Goal: Task Accomplishment & Management: Complete application form

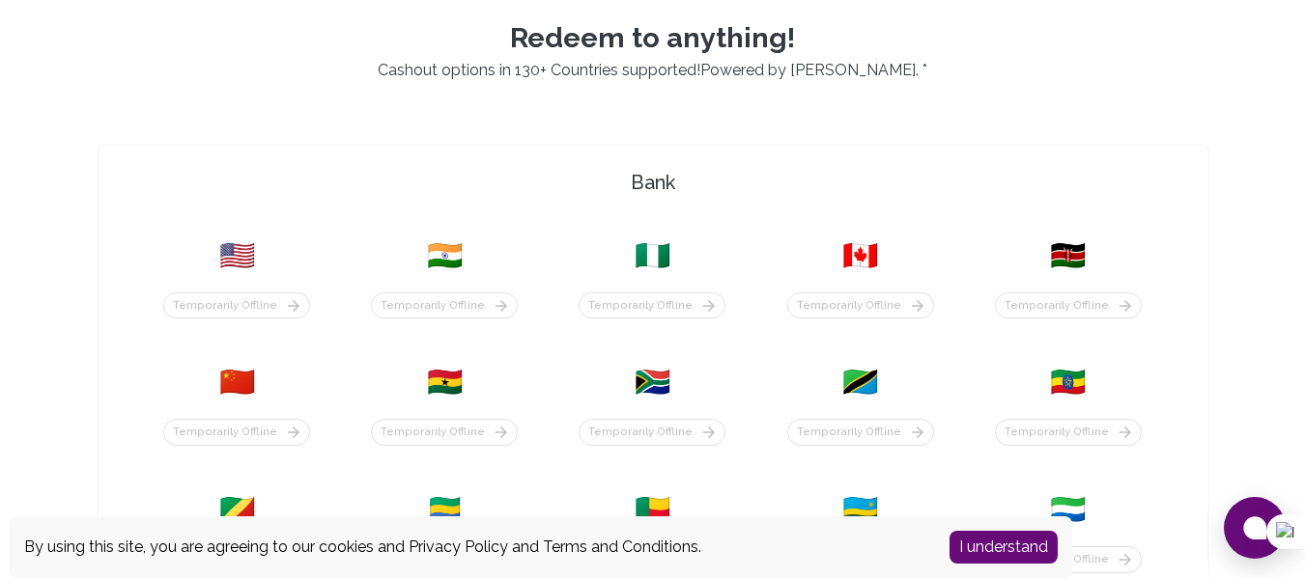
scroll to position [502, 0]
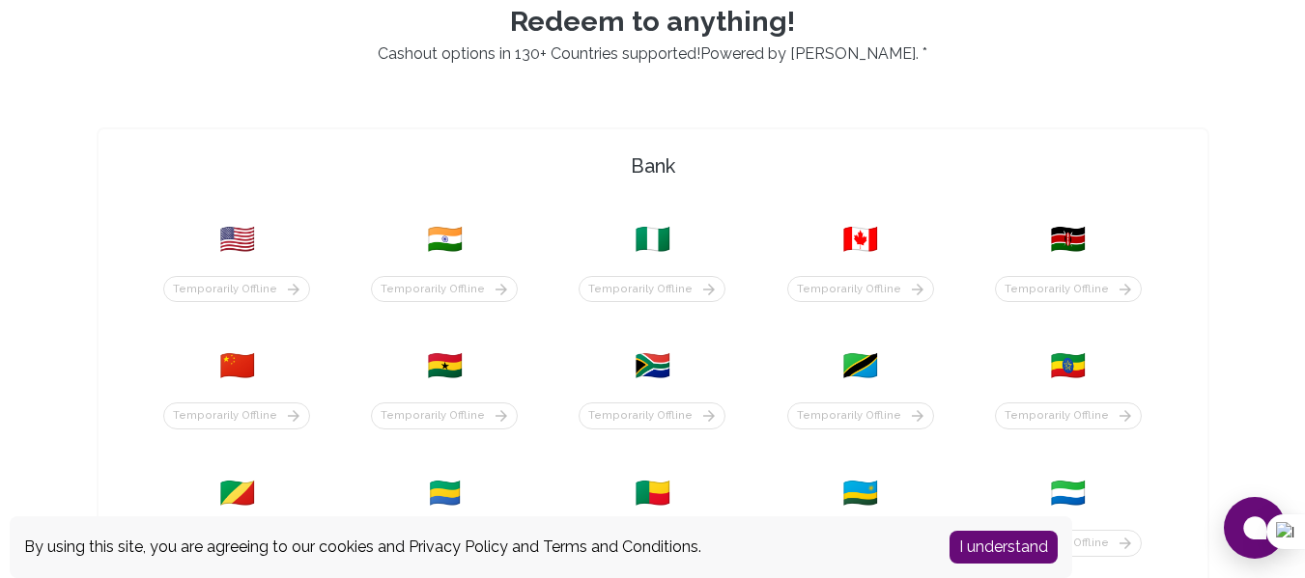
click at [1065, 278] on div "Temporarily offline" at bounding box center [1068, 289] width 147 height 27
click at [1059, 294] on div "Temporarily offline" at bounding box center [1068, 289] width 147 height 27
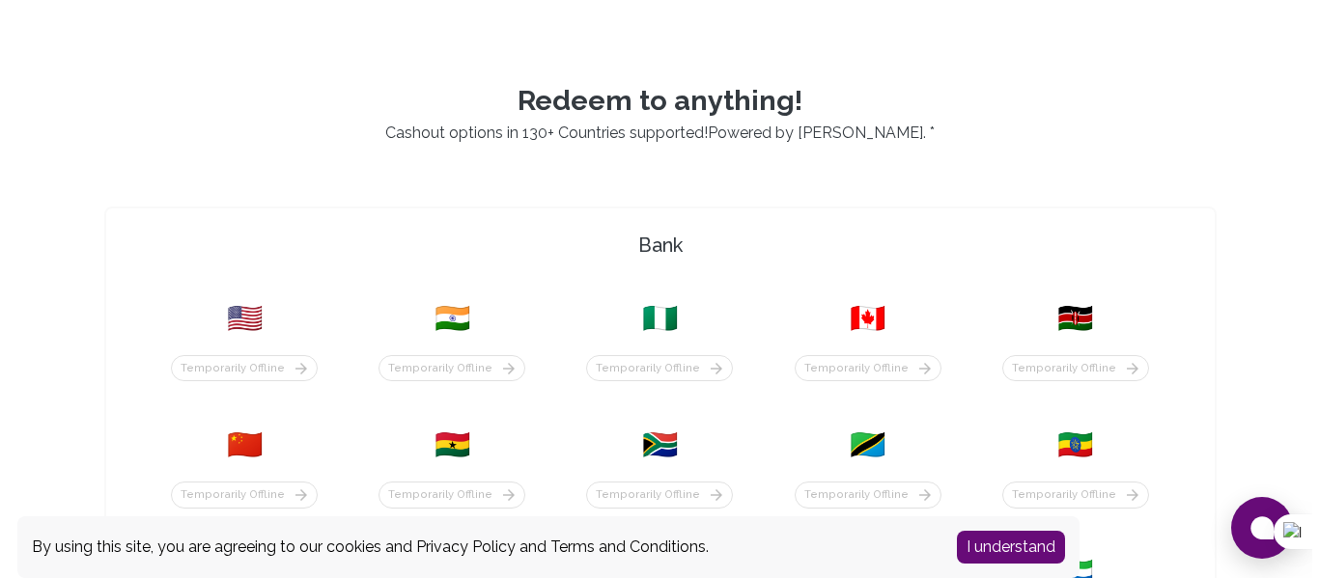
scroll to position [427, 0]
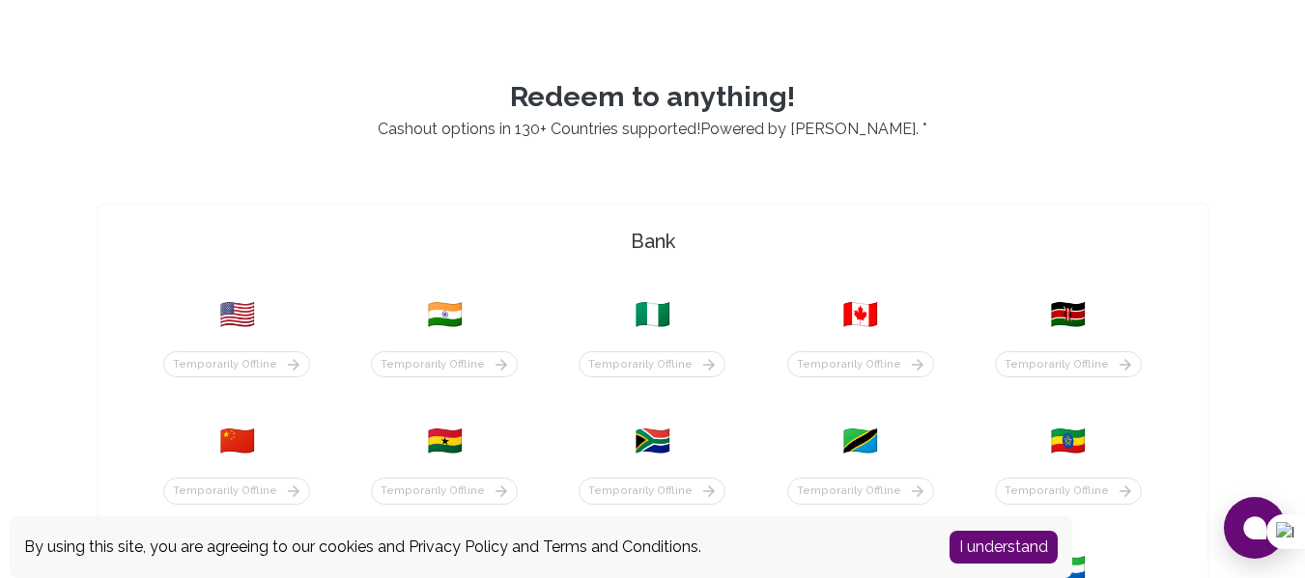
click at [1083, 342] on div "Temporarily offline" at bounding box center [1067, 355] width 184 height 46
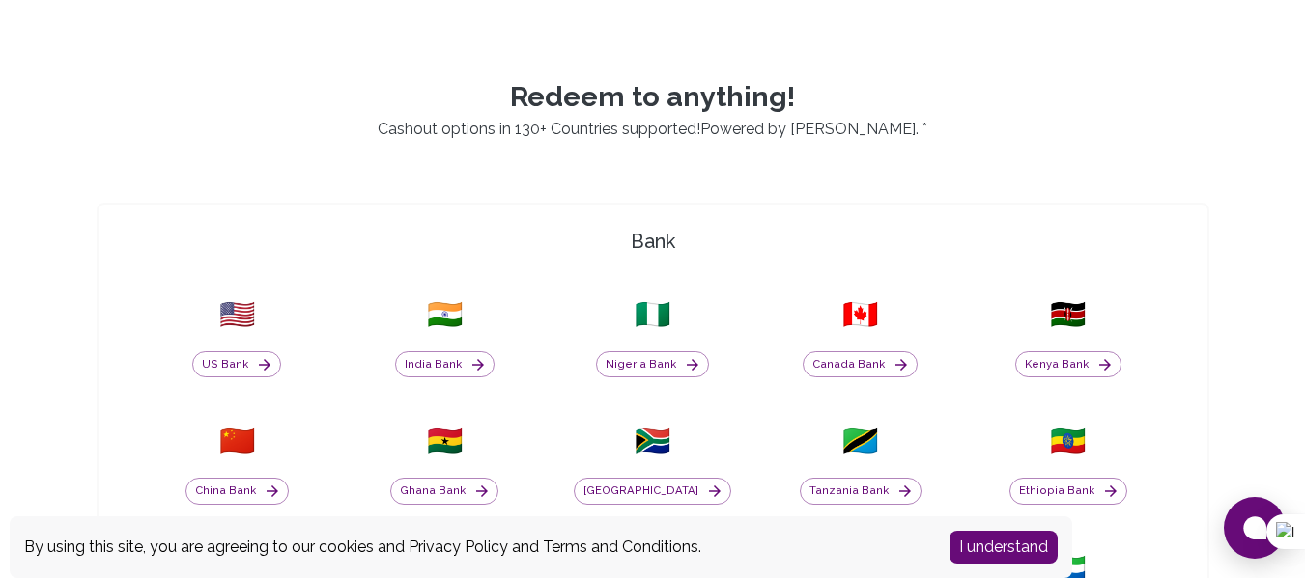
click at [1000, 550] on button "I understand" at bounding box center [1003, 547] width 108 height 33
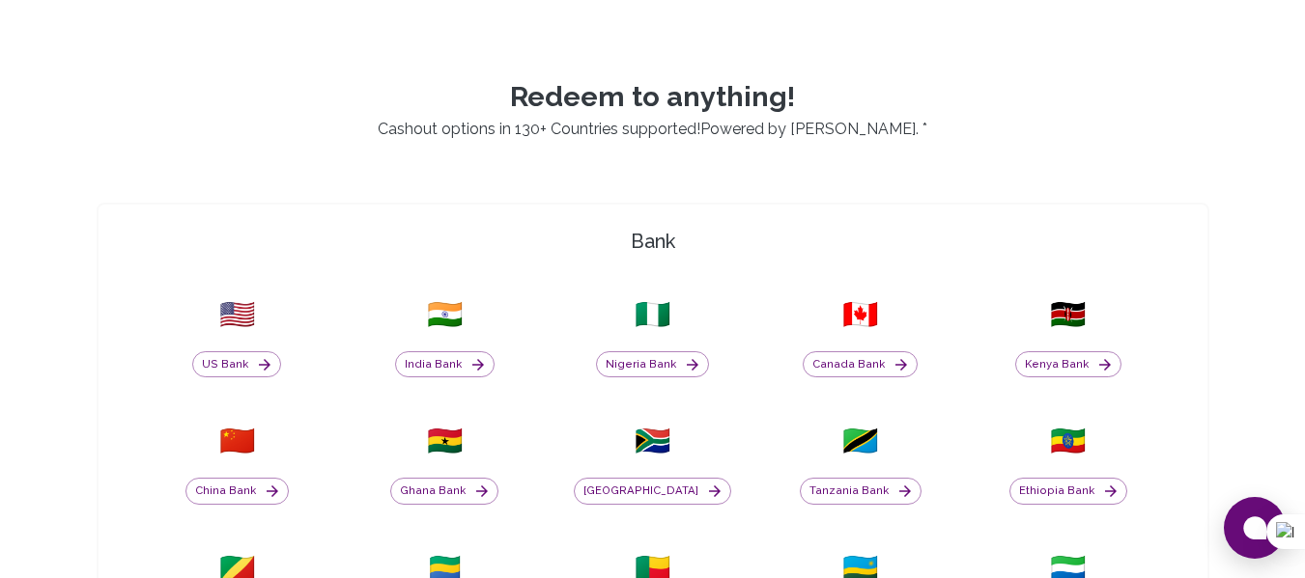
click at [1078, 317] on span "🇰🇪" at bounding box center [1068, 314] width 36 height 35
click at [1105, 358] on icon "button" at bounding box center [1104, 364] width 17 height 17
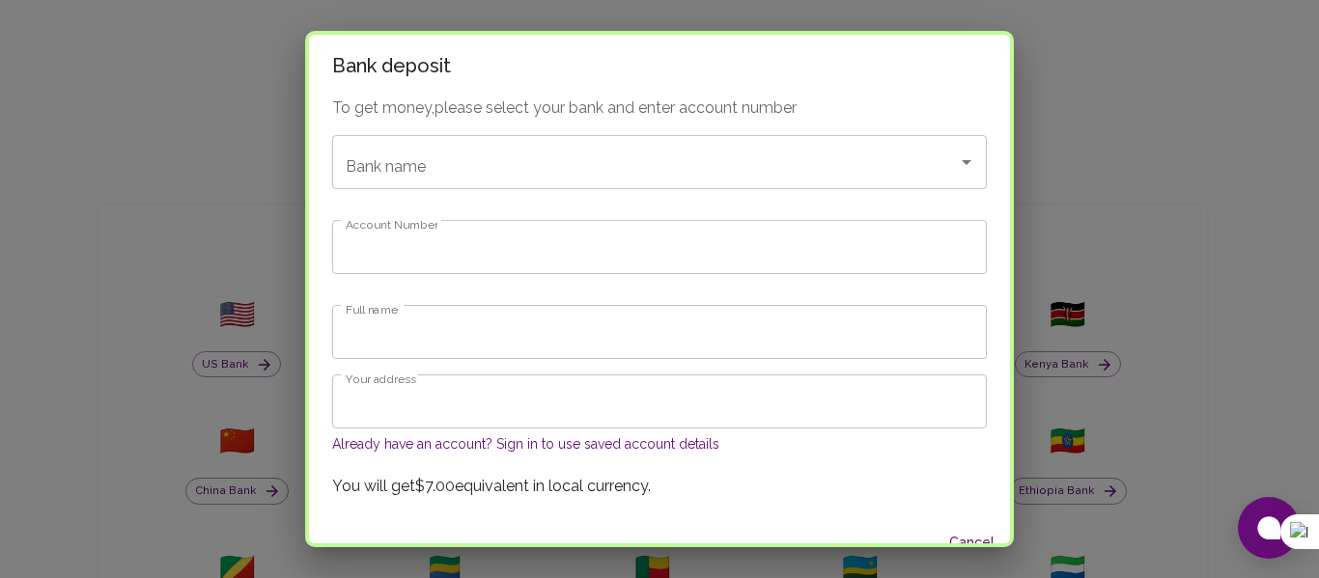
click at [602, 165] on input "Bank name" at bounding box center [632, 162] width 583 height 37
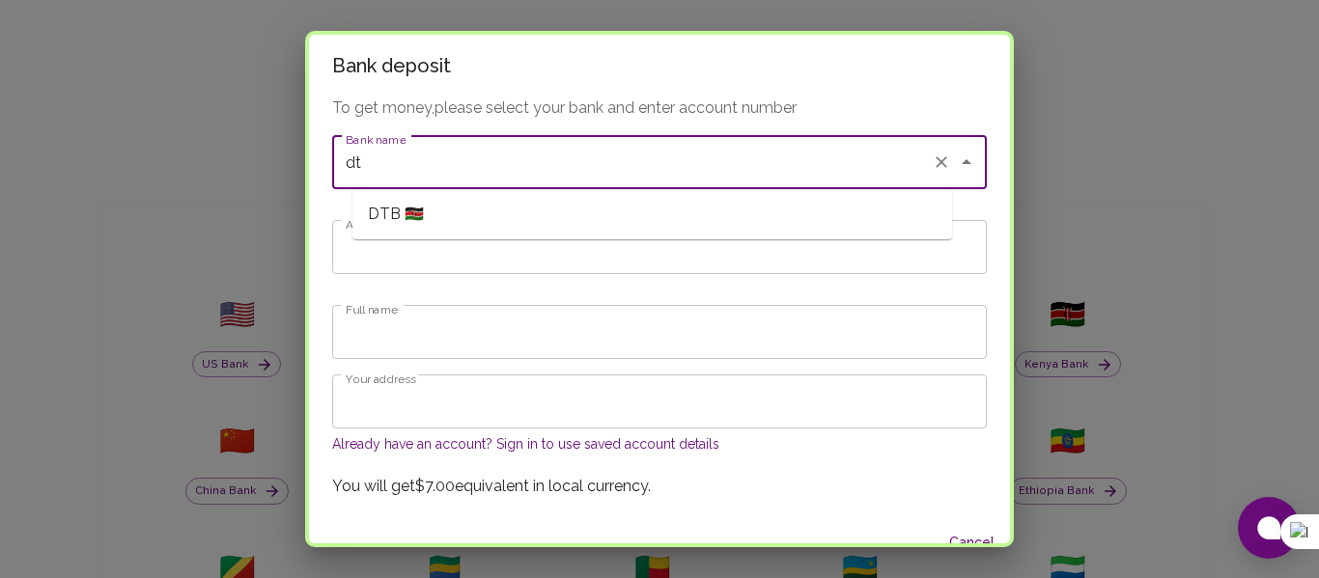
click at [529, 208] on li "DTB 🇰🇪" at bounding box center [652, 214] width 600 height 35
type input "DTB"
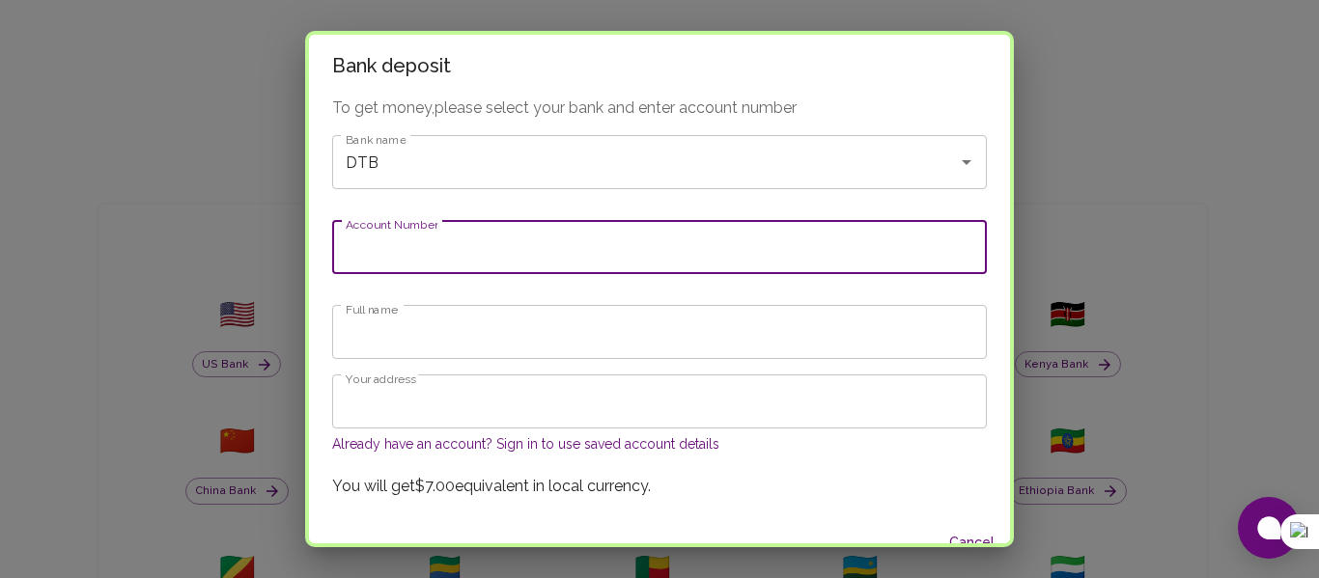
click at [387, 250] on input "Account Number" at bounding box center [659, 247] width 655 height 54
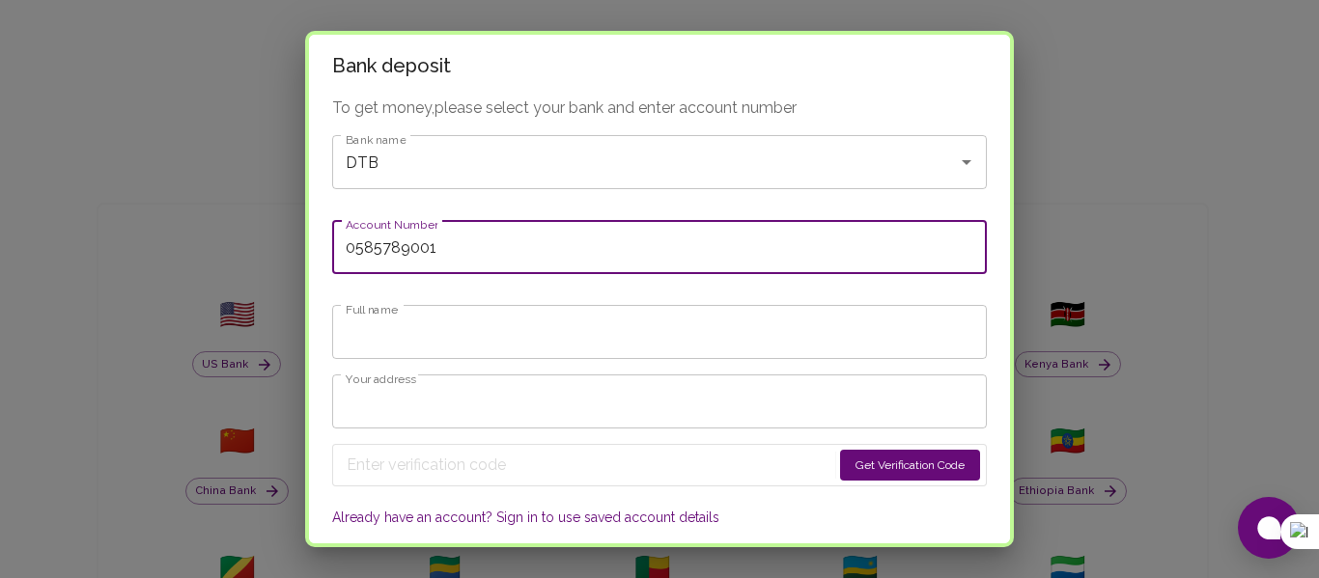
type input "0585789001"
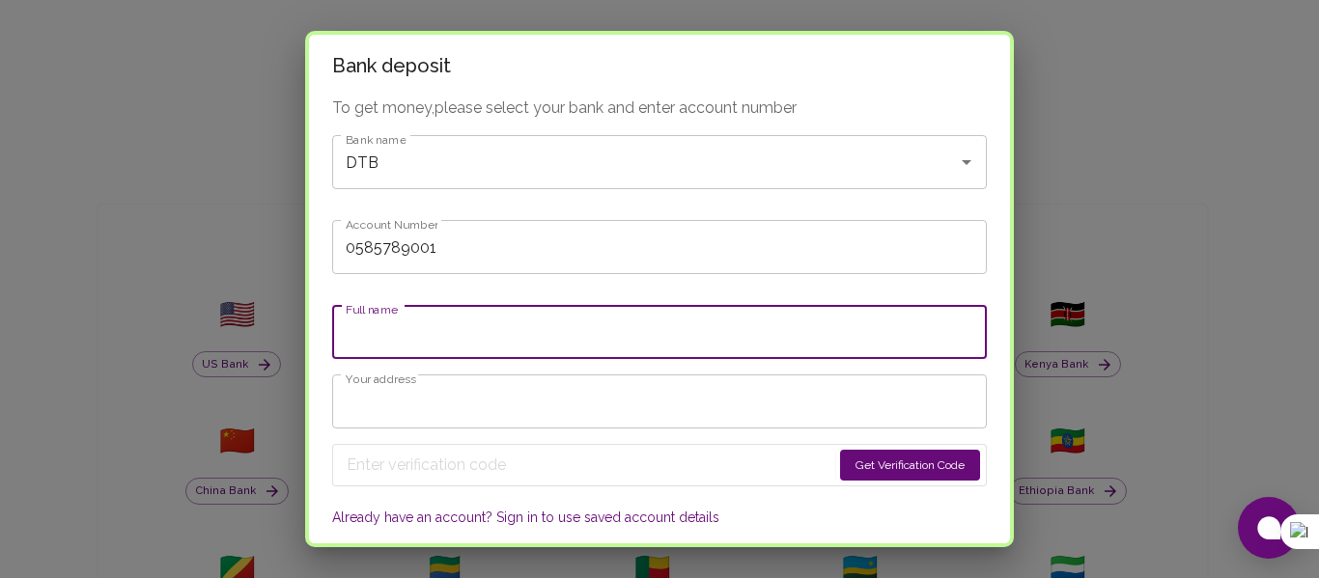
click at [388, 322] on input "Full name" at bounding box center [659, 332] width 655 height 54
type input "Rewel Adedi"
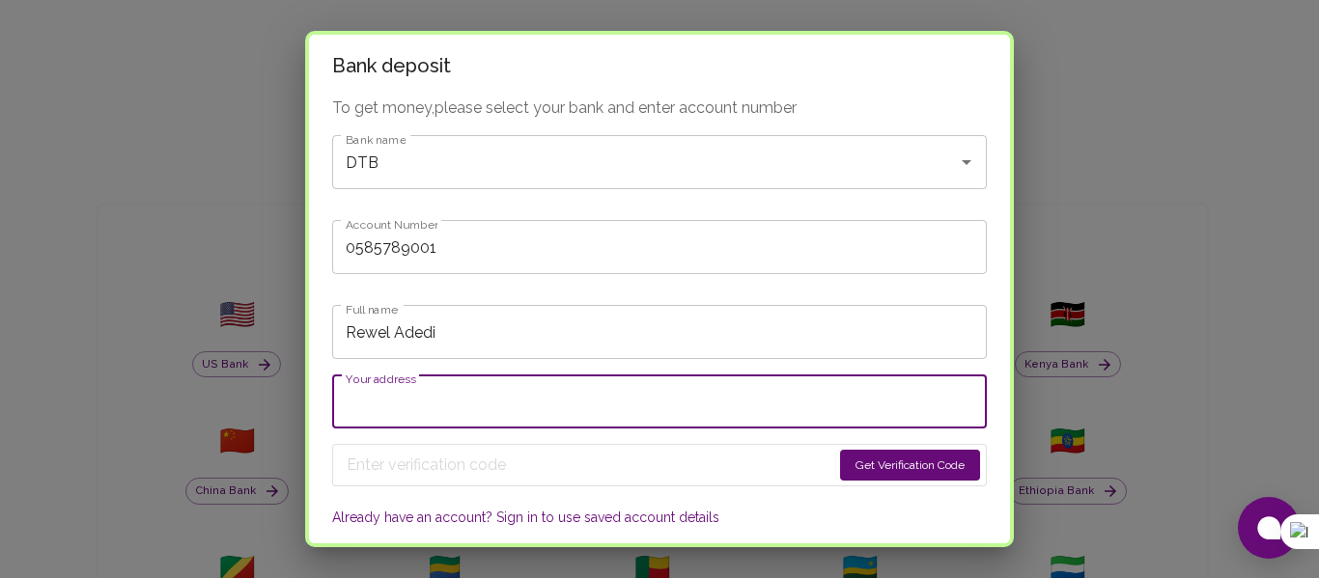
click at [514, 425] on input "Your address" at bounding box center [659, 402] width 655 height 54
type input "46499"
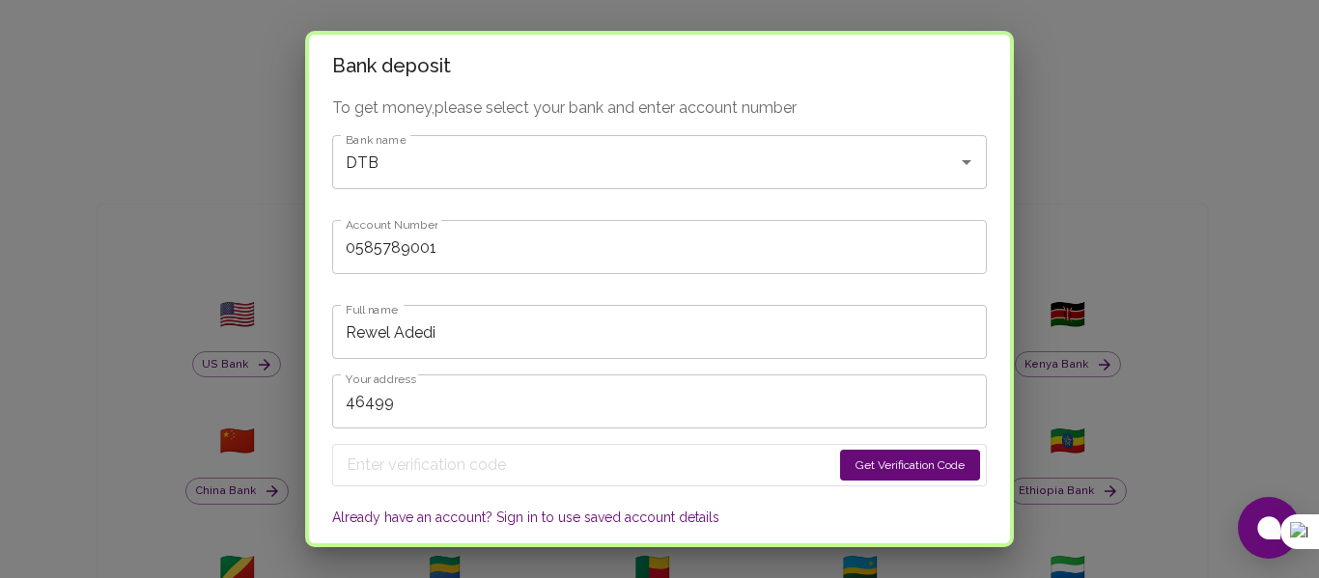
scroll to position [98, 0]
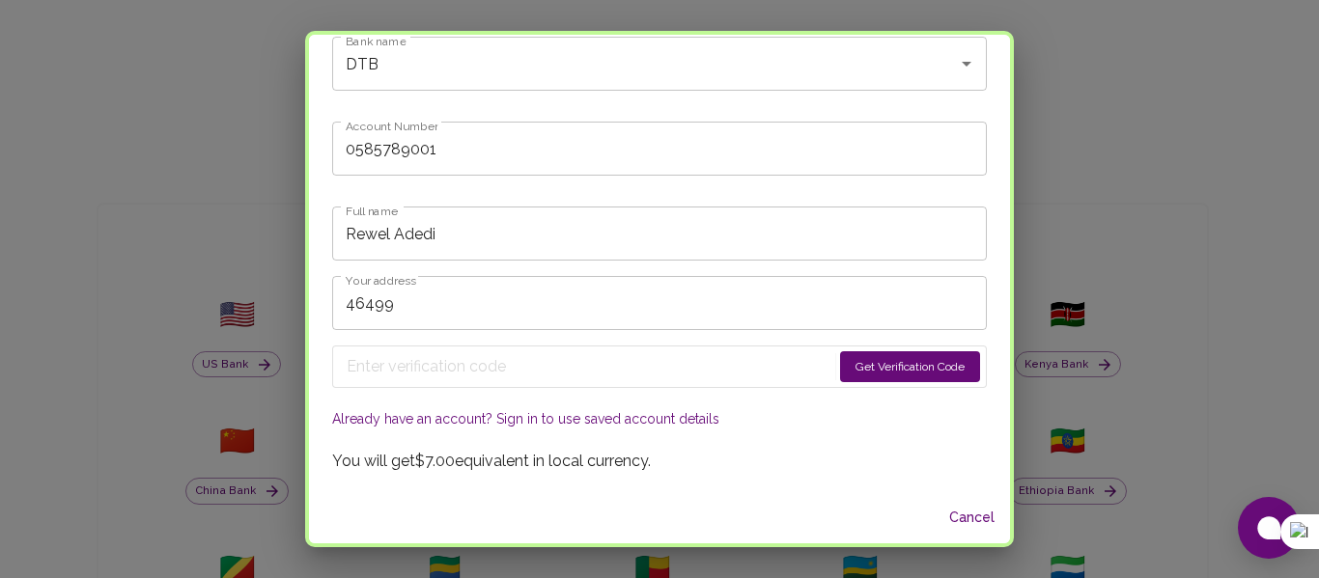
click at [873, 366] on button "Get Verification Code" at bounding box center [910, 367] width 140 height 31
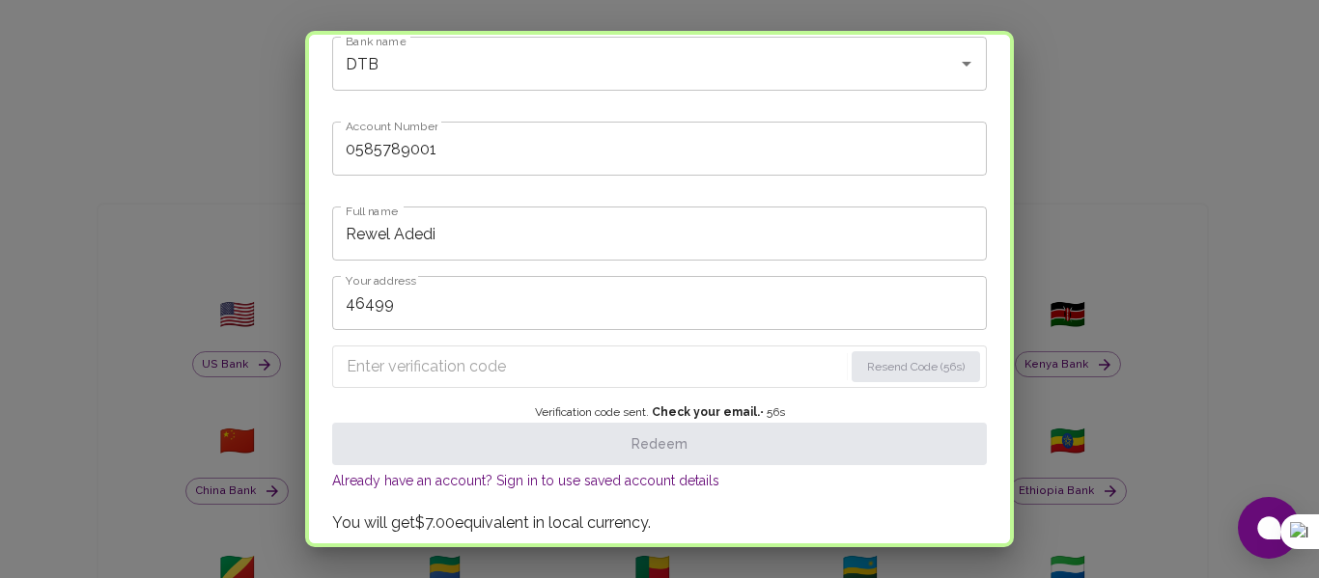
click at [429, 366] on input "Enter verification code" at bounding box center [595, 367] width 496 height 31
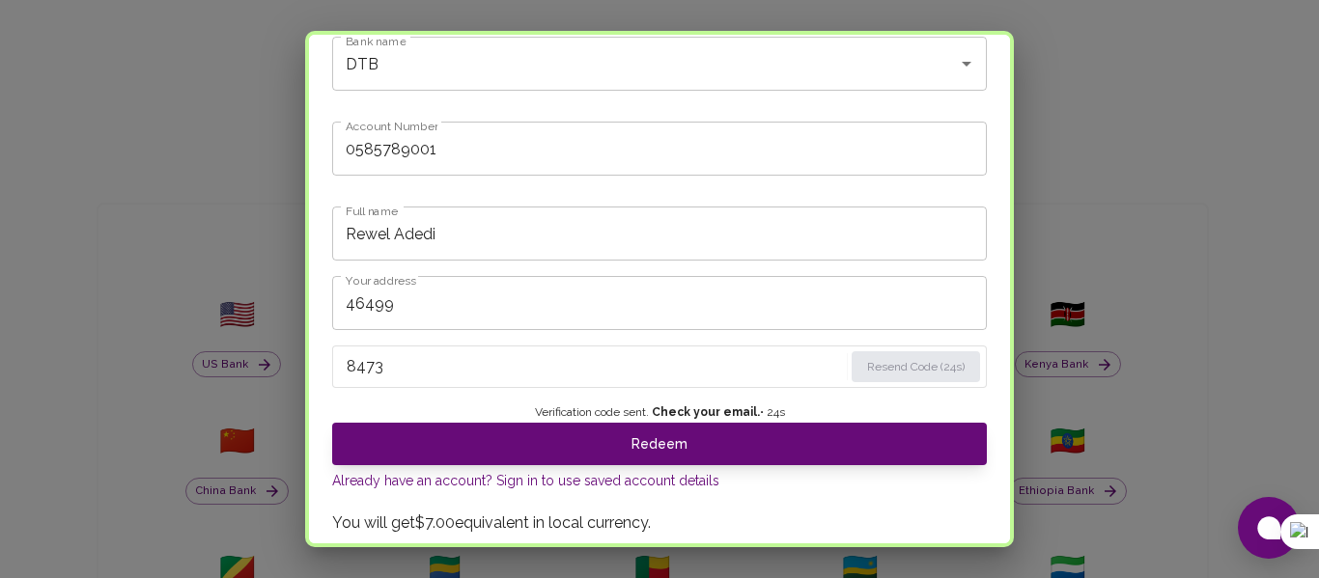
type input "8473"
click at [674, 450] on button "Redeem" at bounding box center [659, 444] width 655 height 42
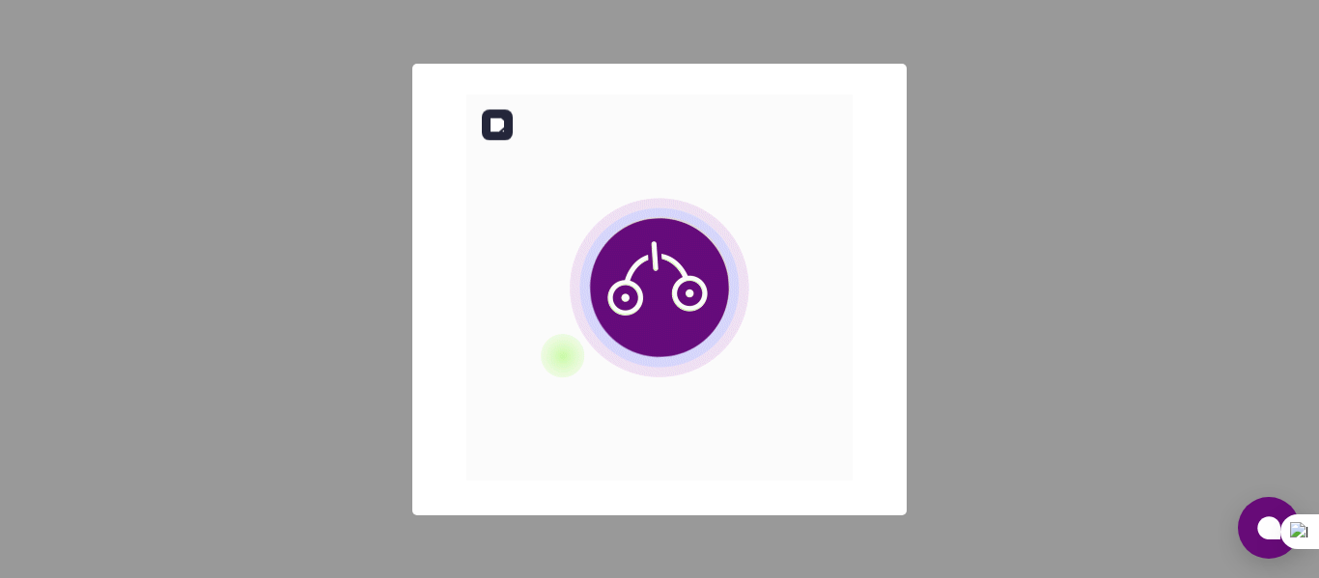
scroll to position [0, 0]
